Goal: Task Accomplishment & Management: Use online tool/utility

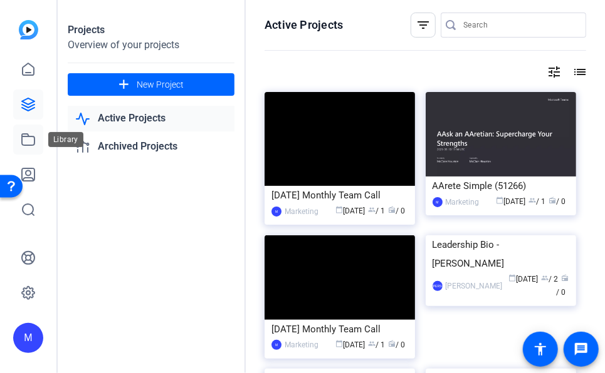
click at [33, 145] on icon at bounding box center [28, 139] width 13 height 11
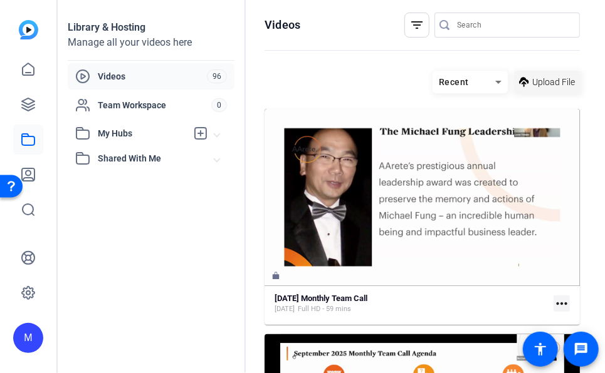
click at [543, 84] on span "Upload File" at bounding box center [553, 82] width 43 height 13
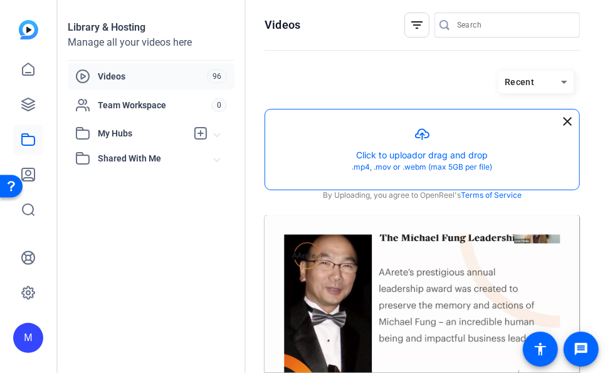
click at [430, 142] on button "button" at bounding box center [422, 150] width 314 height 80
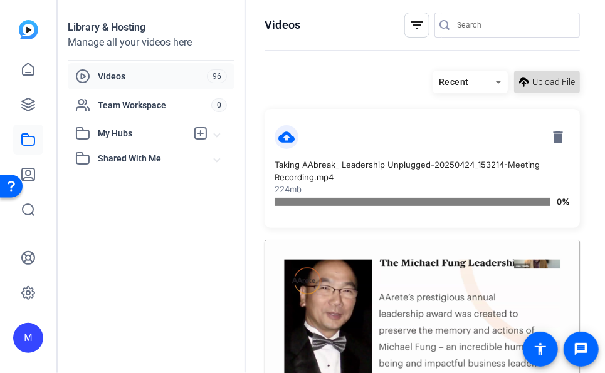
click at [539, 87] on span "Upload File" at bounding box center [553, 82] width 43 height 13
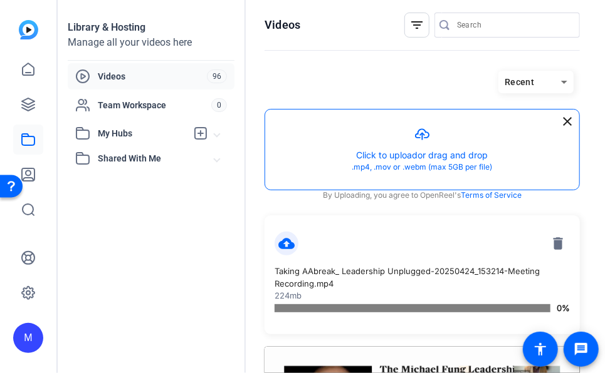
click at [425, 143] on button "button" at bounding box center [422, 150] width 314 height 80
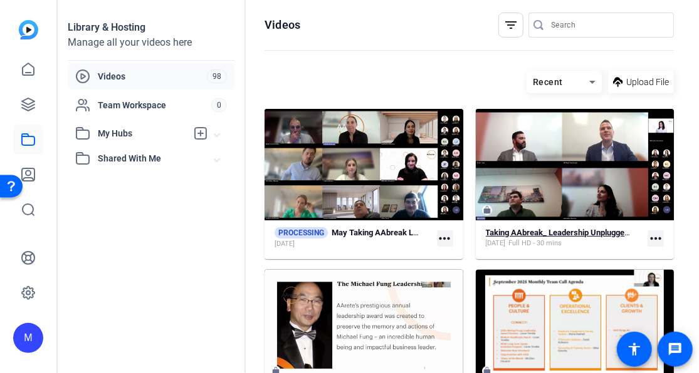
click at [587, 245] on div "[DATE] Full HD - 30 mins" at bounding box center [560, 244] width 148 height 10
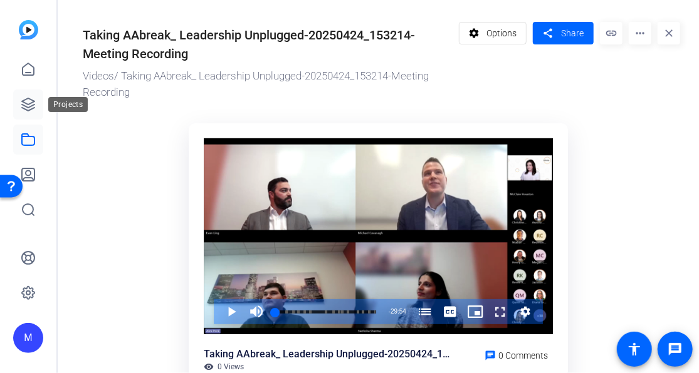
click at [29, 96] on link at bounding box center [28, 105] width 30 height 30
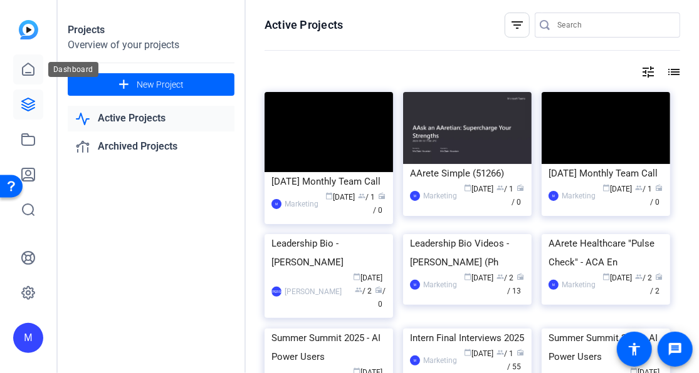
click at [18, 71] on link at bounding box center [28, 70] width 30 height 30
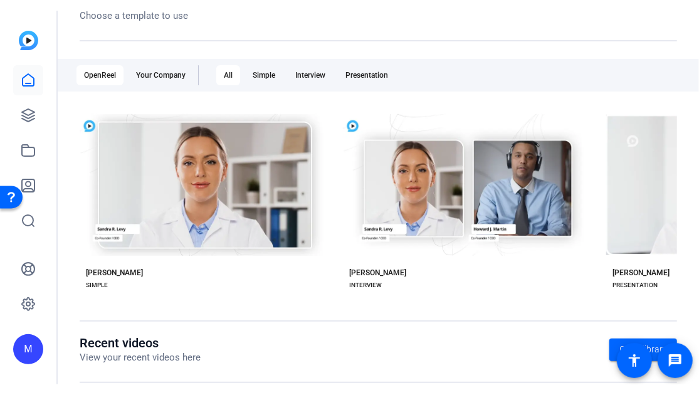
scroll to position [169, 0]
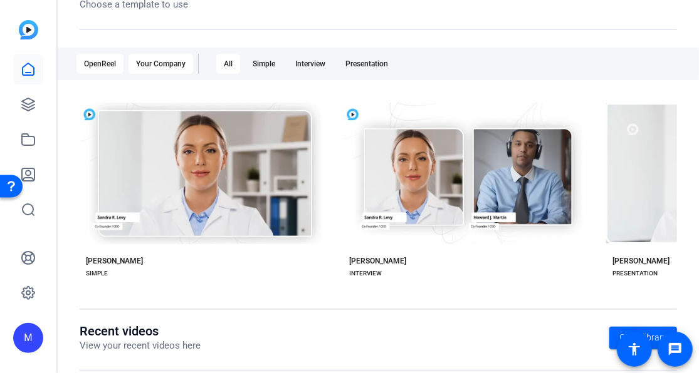
click at [172, 54] on div "Your Company" at bounding box center [160, 64] width 65 height 20
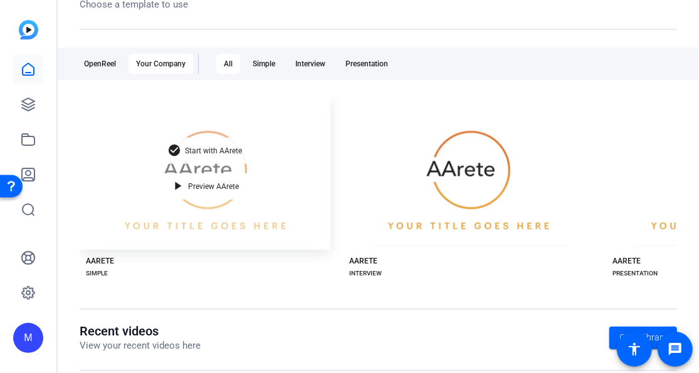
click at [216, 147] on span "Start with AArete" at bounding box center [213, 151] width 57 height 8
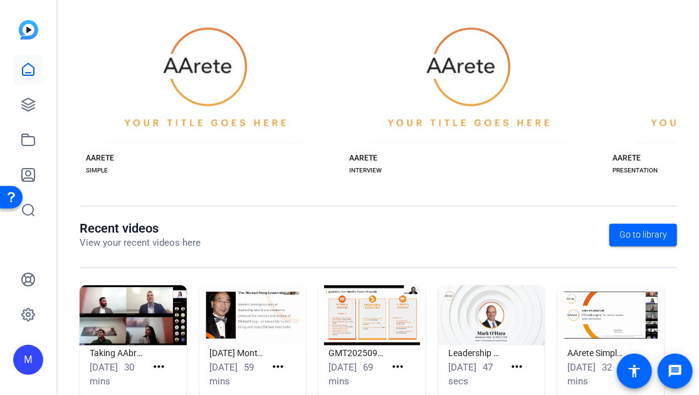
scroll to position [273, 0]
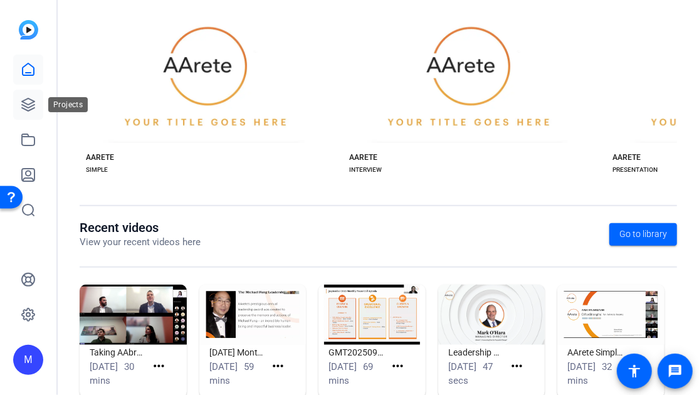
click at [31, 97] on icon at bounding box center [28, 104] width 15 height 15
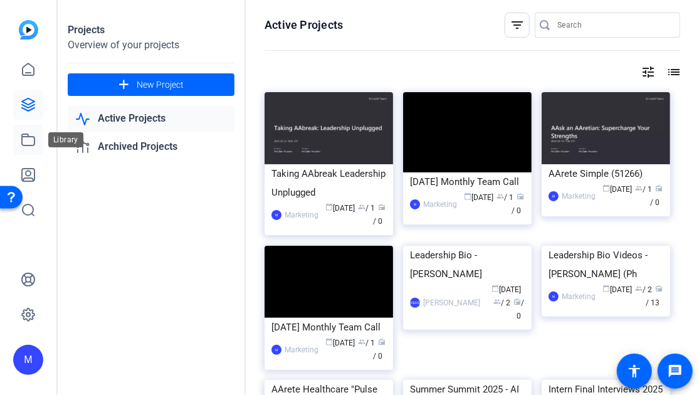
click at [28, 145] on icon at bounding box center [28, 139] width 13 height 11
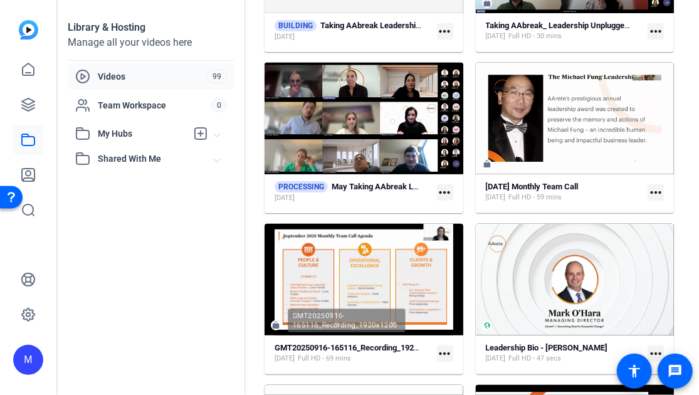
scroll to position [209, 0]
